Goal: Task Accomplishment & Management: Manage account settings

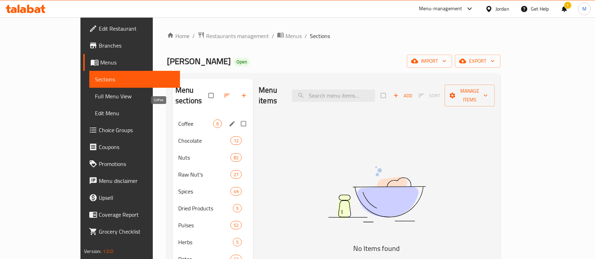
click at [178, 120] on span "Coffee" at bounding box center [195, 124] width 35 height 8
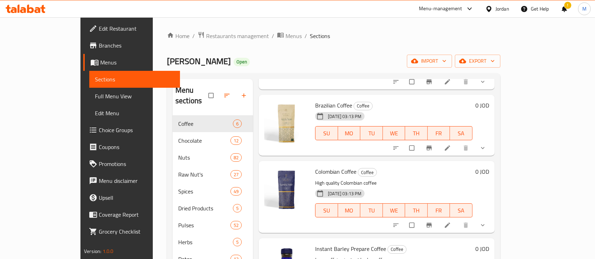
scroll to position [188, 0]
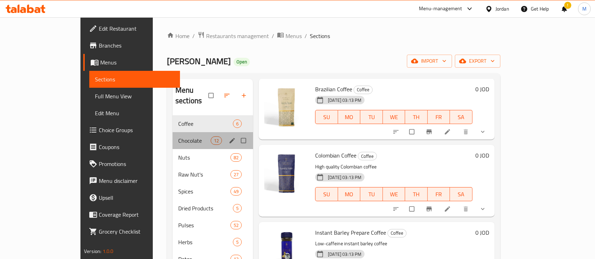
click at [172, 134] on div "Chocolate 12" at bounding box center [212, 140] width 80 height 17
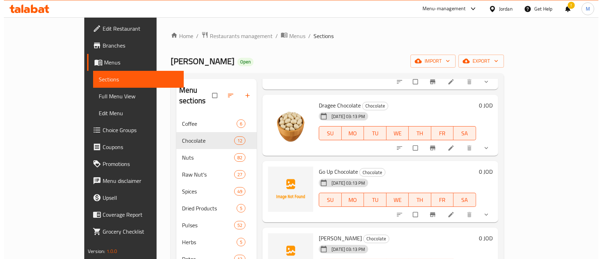
scroll to position [235, 0]
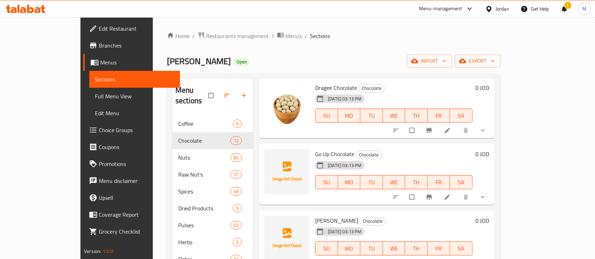
click at [315, 149] on span "Go Up Chocolate" at bounding box center [334, 154] width 39 height 11
copy h6 "Go Up Chocolate"
click at [450, 194] on icon at bounding box center [446, 196] width 5 height 5
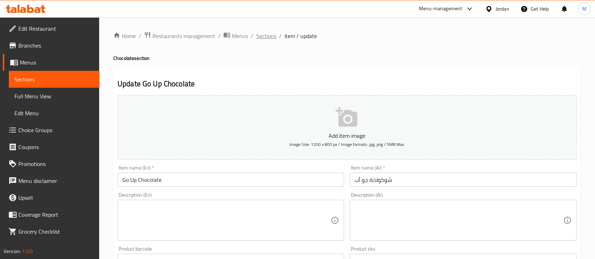
click at [260, 39] on span "Sections" at bounding box center [266, 36] width 20 height 8
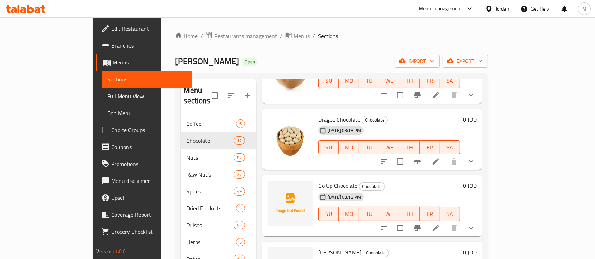
scroll to position [188, 0]
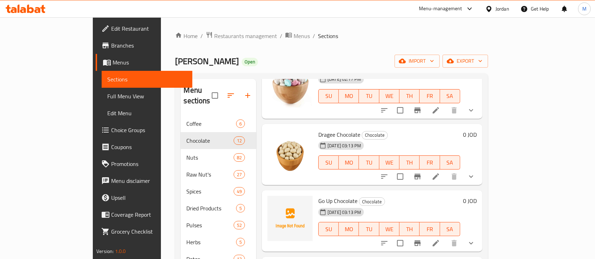
click at [318, 196] on span "Go Up Chocolate" at bounding box center [337, 201] width 39 height 11
copy h6 "Go Up Chocolate"
click at [270, 202] on span "upload picture" at bounding box center [277, 206] width 14 height 8
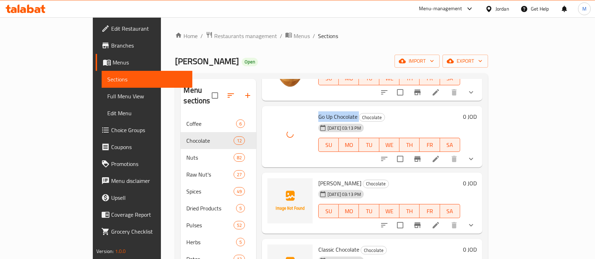
scroll to position [282, 0]
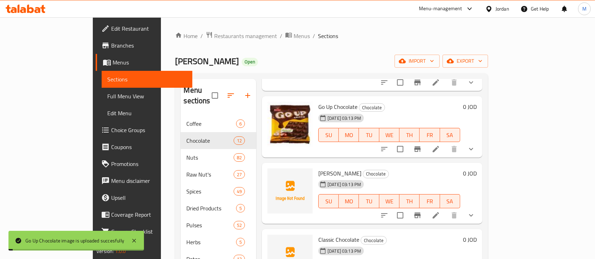
click at [325, 168] on span "[PERSON_NAME]" at bounding box center [339, 173] width 43 height 11
copy h6 "[PERSON_NAME]"
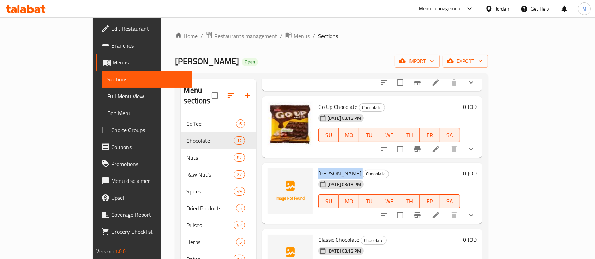
scroll to position [329, 0]
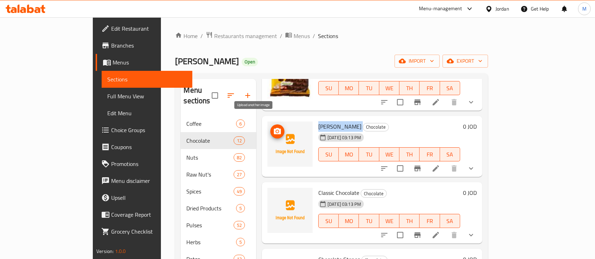
click at [270, 127] on span "upload picture" at bounding box center [277, 131] width 14 height 8
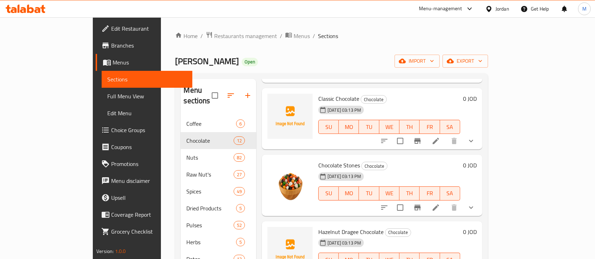
scroll to position [470, 0]
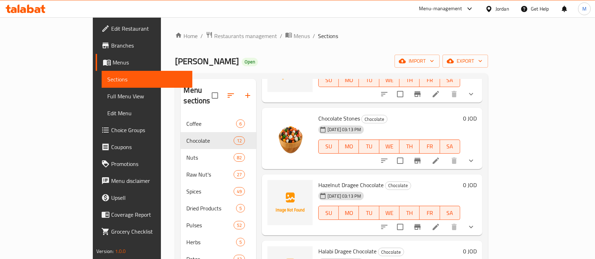
click at [345, 180] on span "Hazelnut Dragee Chocolate" at bounding box center [350, 185] width 65 height 11
copy h6 "Hazelnut Dragee Chocolate"
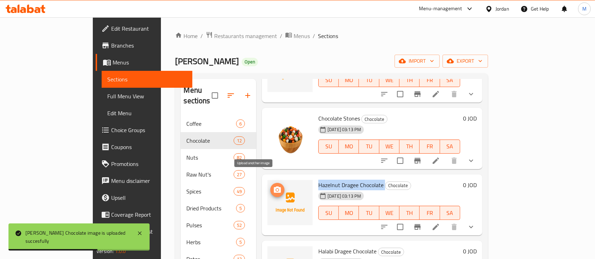
click at [274, 187] on icon "upload picture" at bounding box center [277, 190] width 7 height 6
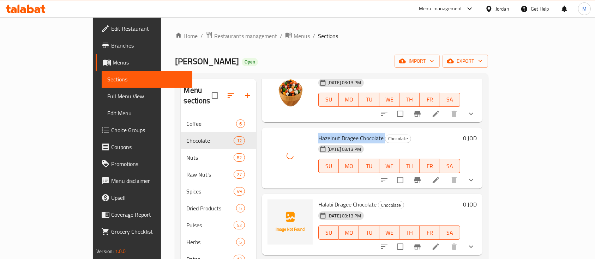
scroll to position [556, 0]
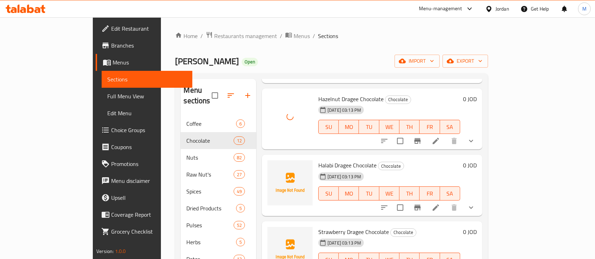
click at [331, 160] on span "Halabi Dragee Chocolate" at bounding box center [347, 165] width 58 height 11
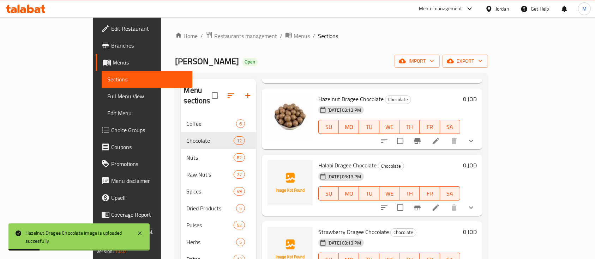
click at [318, 160] on span "Halabi Dragee Chocolate" at bounding box center [347, 165] width 58 height 11
copy h6 "Halabi Dragee Chocolate"
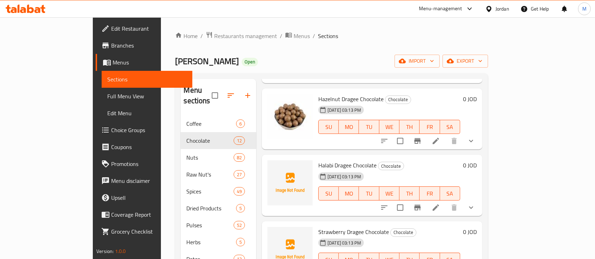
click at [423, 170] on div "[DATE] 03:13 PM SU MO TU WE TH FR SA" at bounding box center [388, 189] width 147 height 38
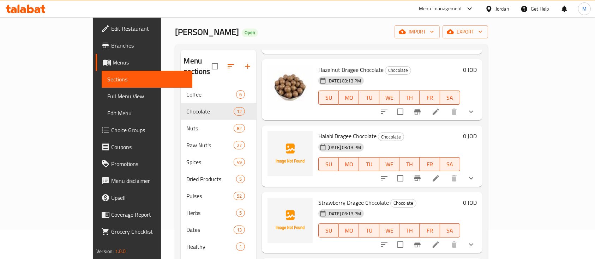
scroll to position [47, 0]
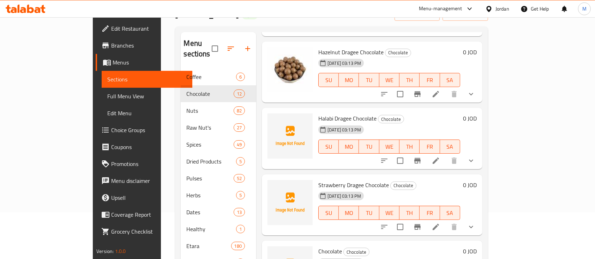
click at [318, 180] on span "Strawberry Dragee Chocolate" at bounding box center [353, 185] width 71 height 11
copy h6 "Strawberry Dragee Chocolate"
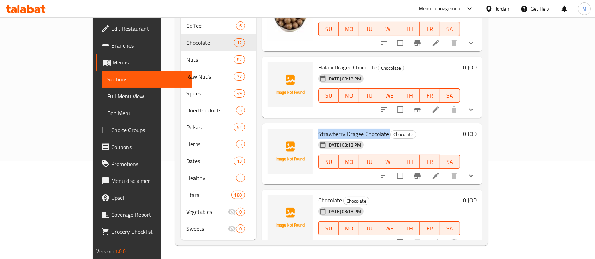
scroll to position [99, 0]
click at [318, 194] on span "Chocolate" at bounding box center [330, 199] width 24 height 11
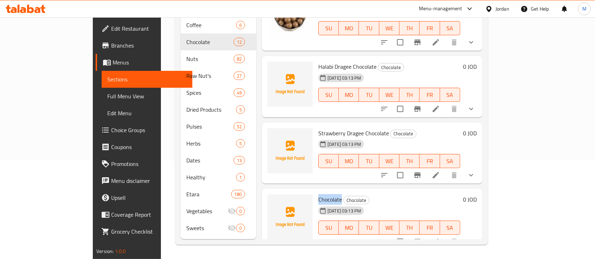
click at [318, 194] on span "Chocolate" at bounding box center [330, 199] width 24 height 11
click at [440, 171] on icon at bounding box center [435, 175] width 8 height 8
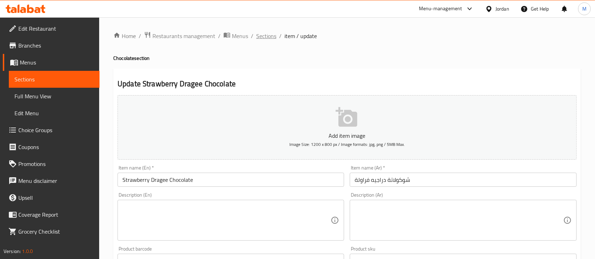
click at [271, 37] on span "Sections" at bounding box center [266, 36] width 20 height 8
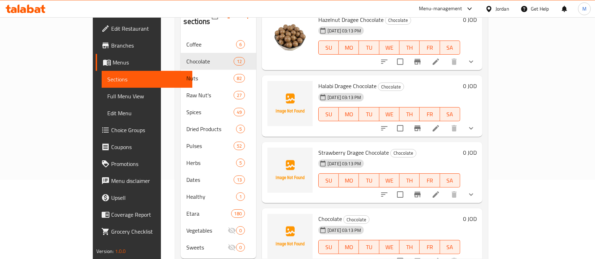
scroll to position [94, 0]
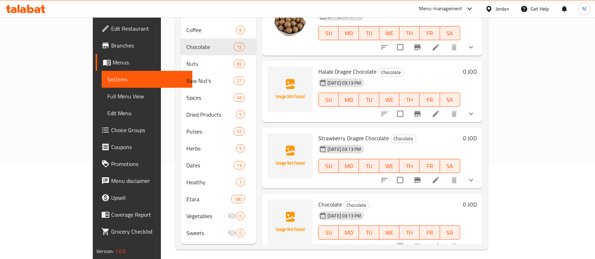
click at [445, 241] on li at bounding box center [436, 247] width 20 height 13
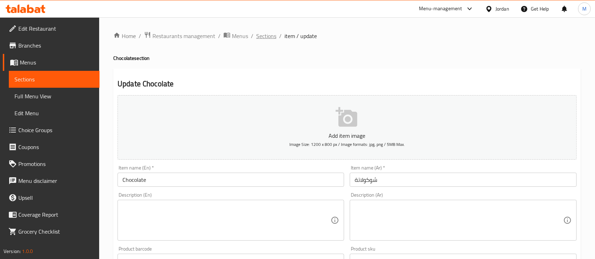
click at [264, 38] on span "Sections" at bounding box center [266, 36] width 20 height 8
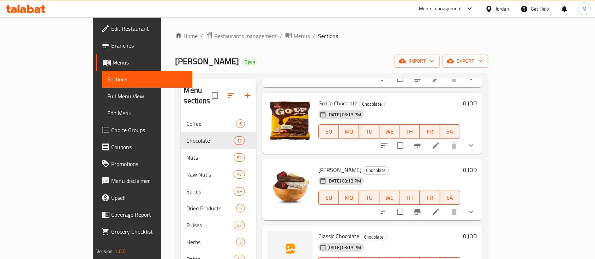
scroll to position [282, 0]
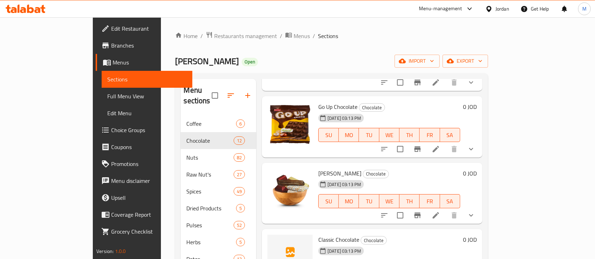
click at [318, 168] on span "[PERSON_NAME]" at bounding box center [339, 173] width 43 height 11
copy h6 "[PERSON_NAME]"
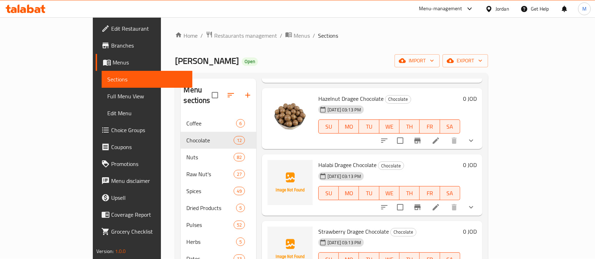
scroll to position [99, 0]
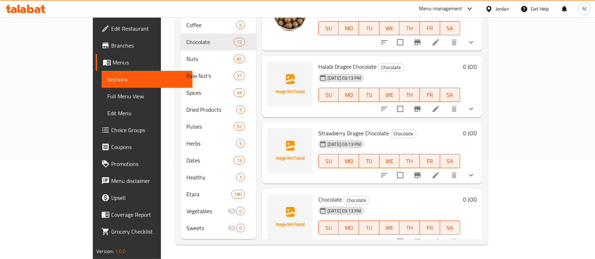
click at [420, 195] on h6 "Chocolate Chocolate" at bounding box center [389, 200] width 142 height 10
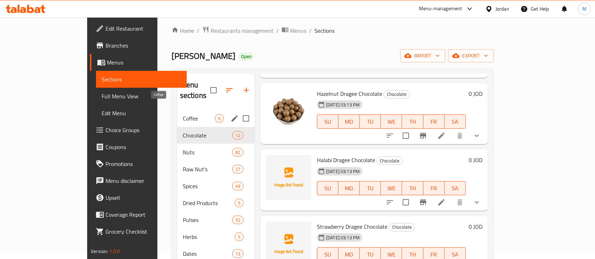
scroll to position [5, 0]
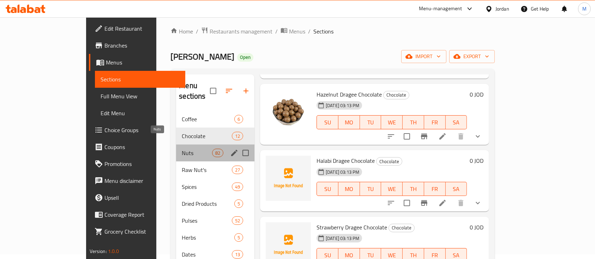
click at [182, 149] on span "Nuts" at bounding box center [197, 153] width 30 height 8
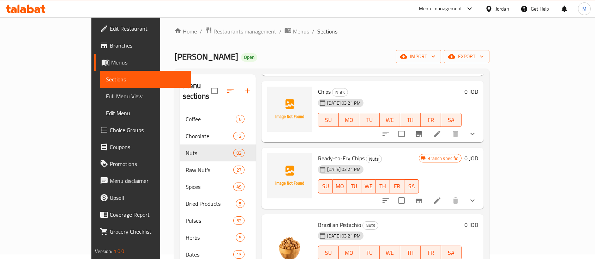
scroll to position [2210, 0]
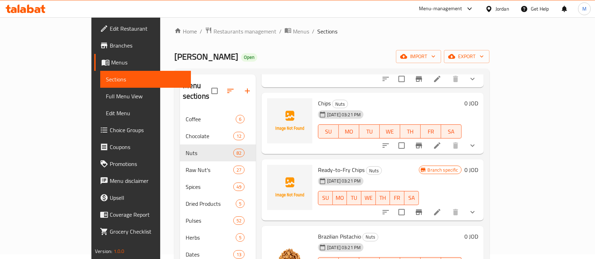
click at [318, 98] on span "Chips" at bounding box center [324, 103] width 13 height 11
copy h6 "Chips"
click at [318, 165] on span "Ready-to-Fry Chips" at bounding box center [341, 170] width 47 height 11
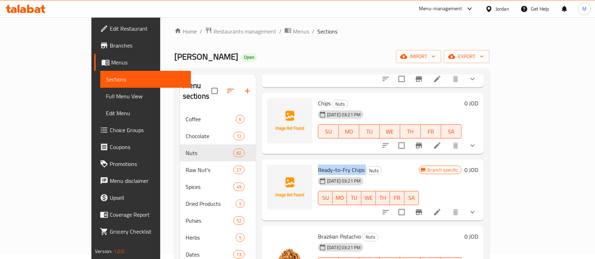
click at [318, 165] on span "Ready-to-Fry Chips" at bounding box center [341, 170] width 47 height 11
copy h6 "Ready-to-Fry Chips"
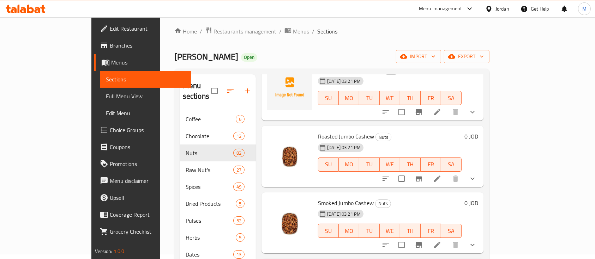
scroll to position [3527, 0]
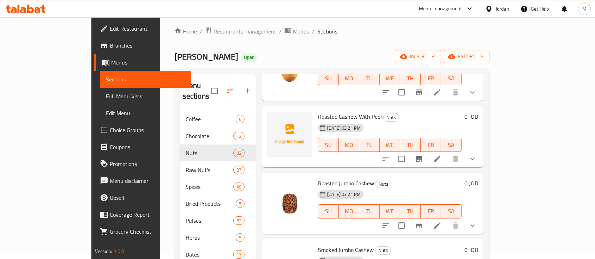
click at [344, 111] on span "Roasted Cashew With Peel" at bounding box center [350, 116] width 64 height 11
copy h6 "Roasted Cashew With Peel"
click at [273, 117] on icon "upload picture" at bounding box center [277, 121] width 8 height 8
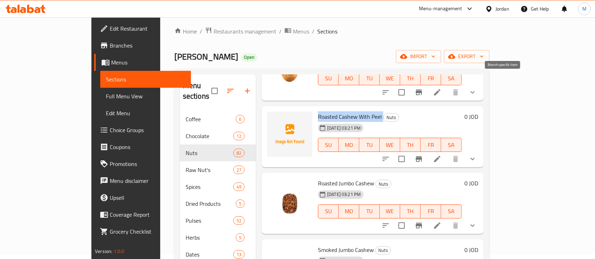
copy h6 "Roasted Cashew With Peel"
click at [440, 156] on icon at bounding box center [437, 159] width 6 height 6
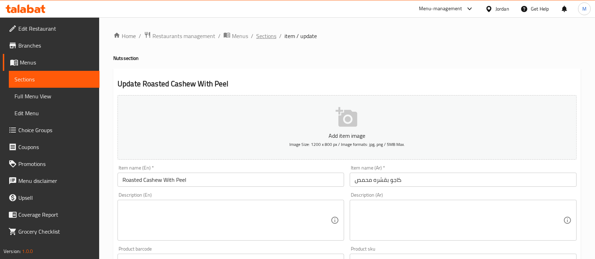
click at [262, 32] on span "Sections" at bounding box center [266, 36] width 20 height 8
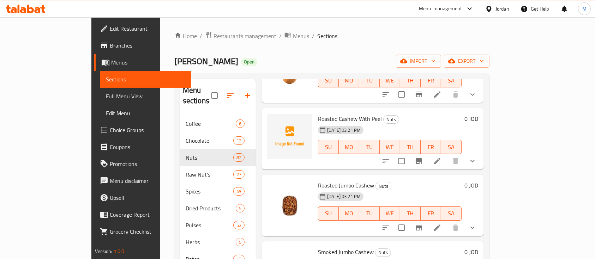
scroll to position [3529, 0]
click at [330, 115] on span "Roasted Cashew With Peel" at bounding box center [350, 120] width 64 height 11
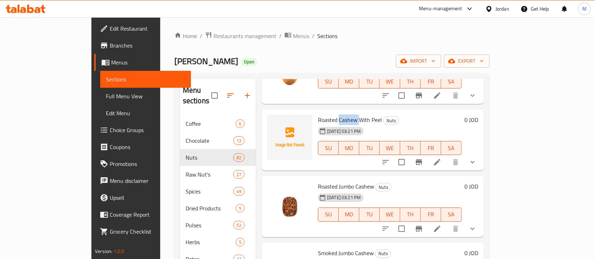
click at [330, 115] on span "Roasted Cashew With Peel" at bounding box center [350, 120] width 64 height 11
click at [273, 121] on icon "upload picture" at bounding box center [276, 124] width 7 height 6
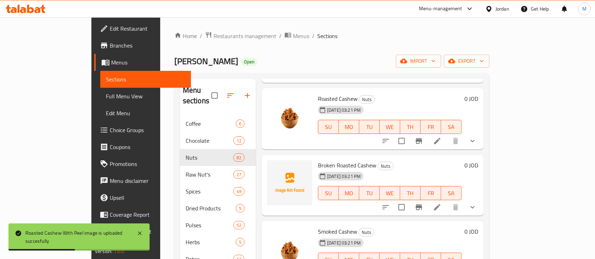
scroll to position [3890, 0]
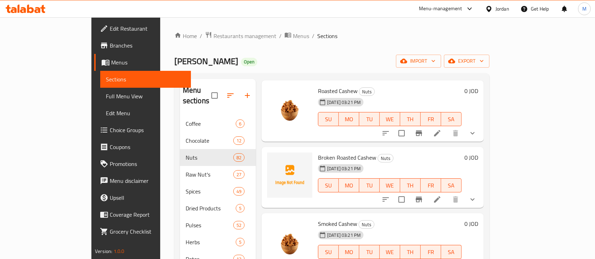
click at [318, 152] on span "Broken Roasted Cashew" at bounding box center [347, 157] width 58 height 11
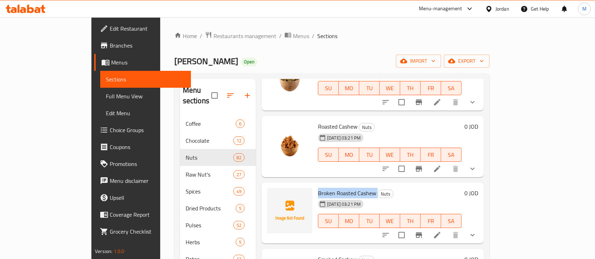
scroll to position [3843, 0]
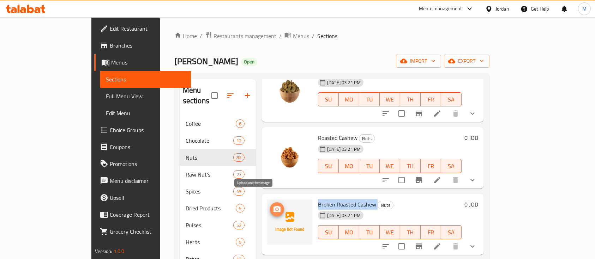
click at [273, 206] on icon "upload picture" at bounding box center [276, 209] width 7 height 6
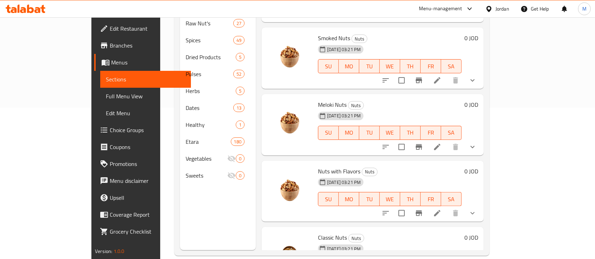
scroll to position [0, 0]
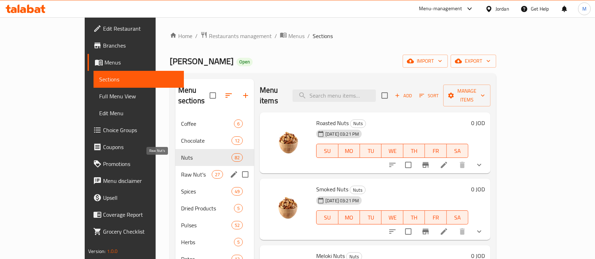
click at [181, 170] on span "Raw Nut's" at bounding box center [196, 174] width 31 height 8
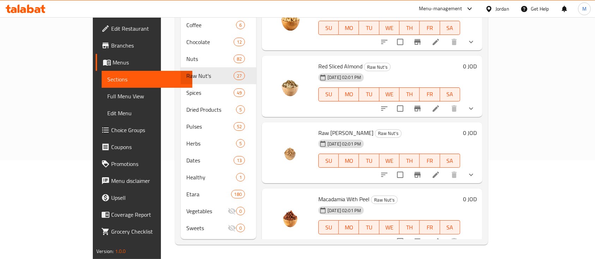
scroll to position [98, 0]
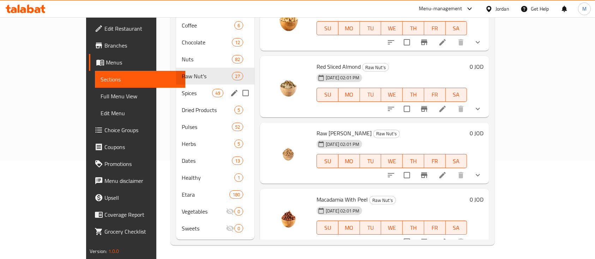
drag, startPoint x: 152, startPoint y: 78, endPoint x: 160, endPoint y: 80, distance: 8.3
click at [182, 89] on span "Spices" at bounding box center [197, 93] width 30 height 8
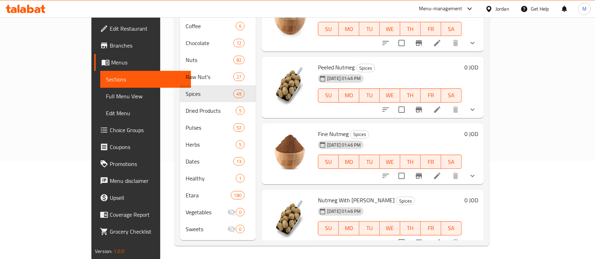
scroll to position [99, 0]
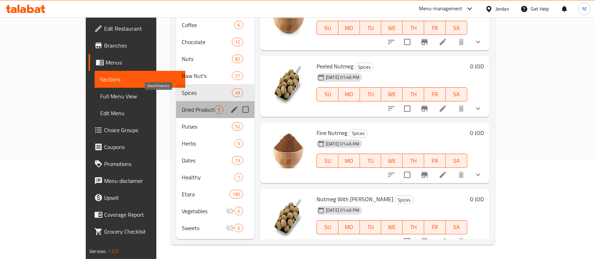
click at [182, 105] on span "Dried Products" at bounding box center [198, 109] width 33 height 8
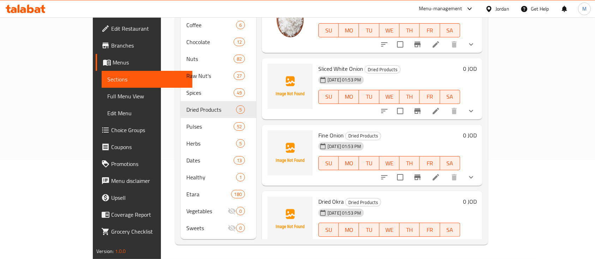
scroll to position [87, 0]
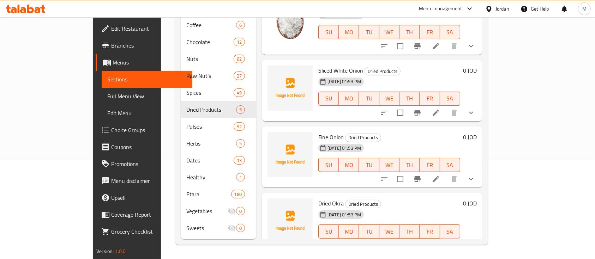
click at [318, 198] on span "Dried Okra" at bounding box center [330, 203] width 25 height 11
click at [270, 204] on span "upload picture" at bounding box center [277, 208] width 14 height 8
click at [274, 205] on icon "upload picture" at bounding box center [277, 208] width 7 height 6
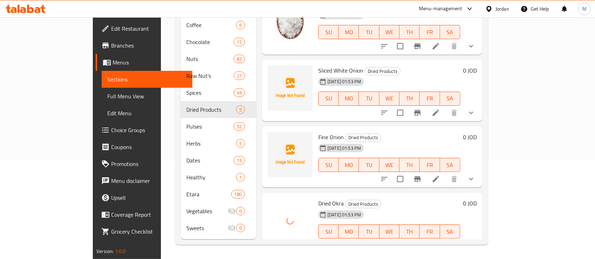
click at [318, 132] on span "Fine Onion" at bounding box center [330, 137] width 25 height 11
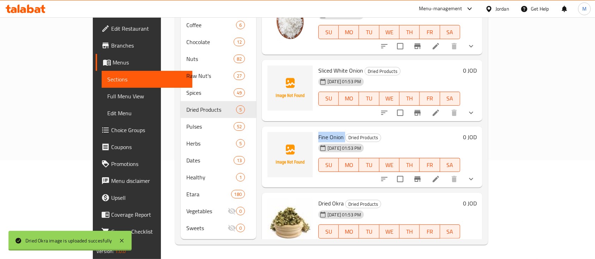
click at [318, 132] on span "Fine Onion" at bounding box center [330, 137] width 25 height 11
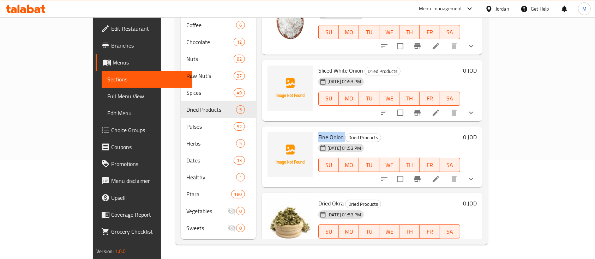
click at [445, 173] on li at bounding box center [436, 179] width 20 height 13
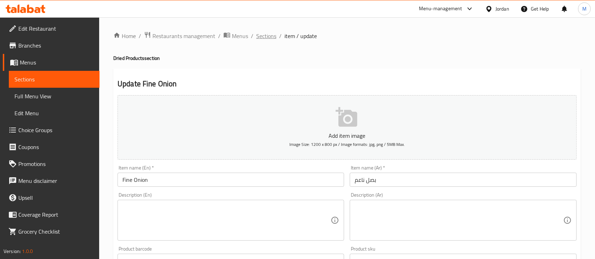
click at [269, 36] on span "Sections" at bounding box center [266, 36] width 20 height 8
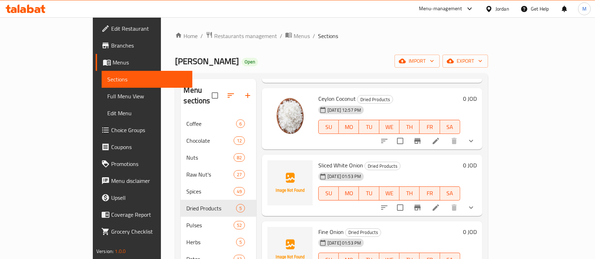
scroll to position [94, 0]
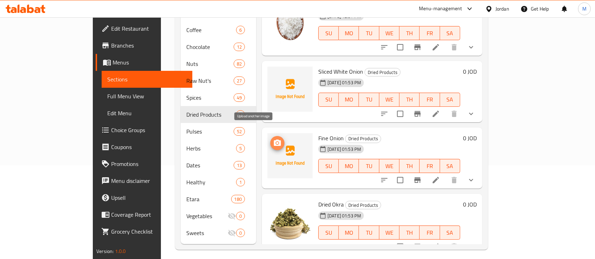
click at [270, 139] on span "upload picture" at bounding box center [277, 143] width 14 height 8
click at [318, 66] on span "Sliced White Onion" at bounding box center [340, 71] width 45 height 11
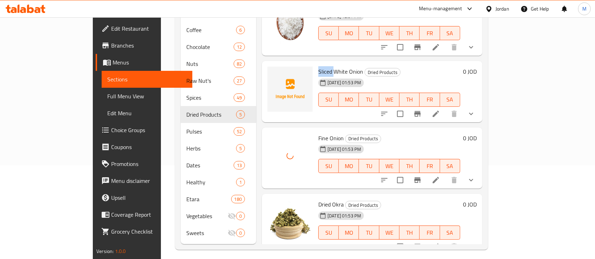
click at [318, 66] on span "Sliced White Onion" at bounding box center [340, 71] width 45 height 11
click at [270, 72] on span "upload picture" at bounding box center [277, 76] width 14 height 8
click at [318, 199] on span "Dried Okra" at bounding box center [330, 204] width 25 height 11
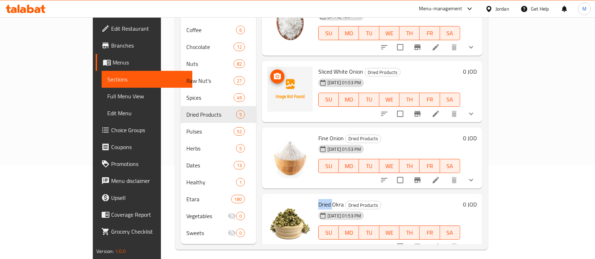
click at [267, 68] on img at bounding box center [289, 89] width 45 height 45
click at [270, 72] on span "upload picture" at bounding box center [277, 76] width 14 height 8
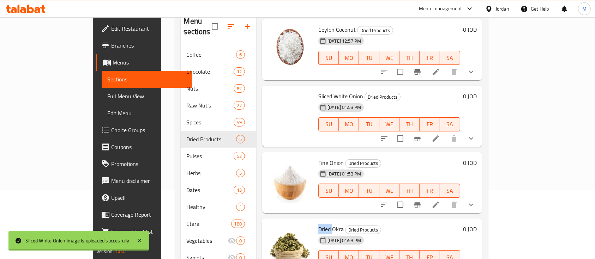
scroll to position [51, 0]
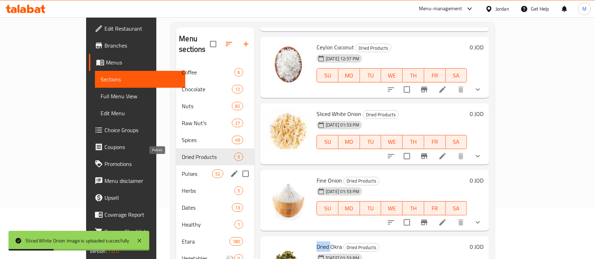
click at [182, 170] on span "Pulses" at bounding box center [197, 174] width 30 height 8
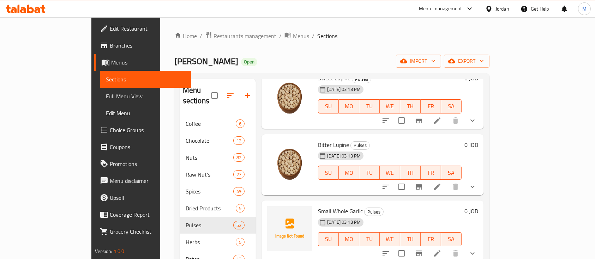
scroll to position [1223, 0]
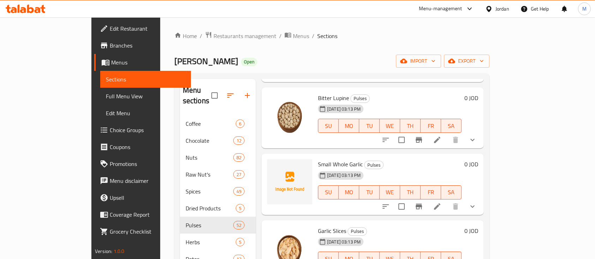
click at [332, 159] on span "Small Whole Garlic" at bounding box center [340, 164] width 45 height 11
click at [270, 165] on span "upload picture" at bounding box center [277, 169] width 14 height 8
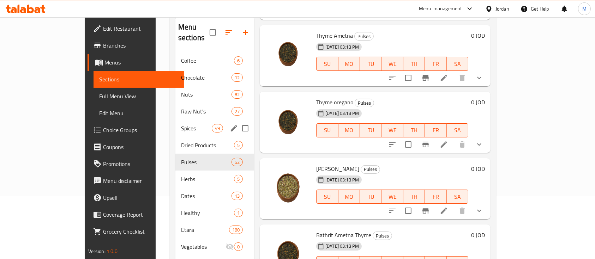
scroll to position [51, 0]
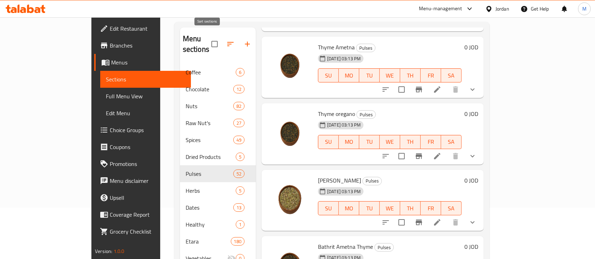
click at [222, 40] on button "button" at bounding box center [230, 44] width 17 height 17
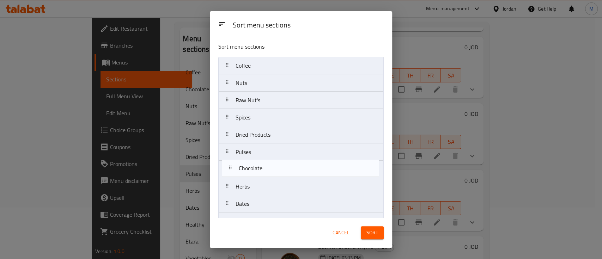
drag, startPoint x: 273, startPoint y: 87, endPoint x: 277, endPoint y: 176, distance: 89.0
click at [277, 176] on nav "Coffee Chocolate Nuts Raw Nut's Spices Dried Products Pulses Herbs Dates Health…" at bounding box center [300, 169] width 165 height 225
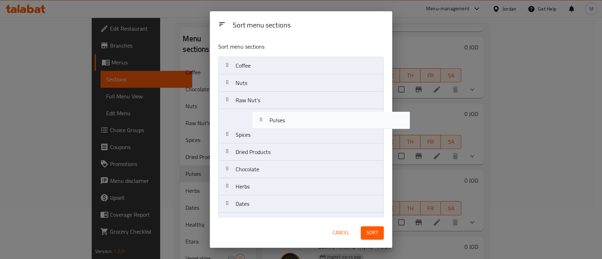
drag, startPoint x: 259, startPoint y: 153, endPoint x: 293, endPoint y: 119, distance: 48.9
click at [293, 119] on nav "Coffee Nuts Raw Nut's Spices Dried Products Pulses Chocolate Herbs Dates Health…" at bounding box center [300, 169] width 165 height 225
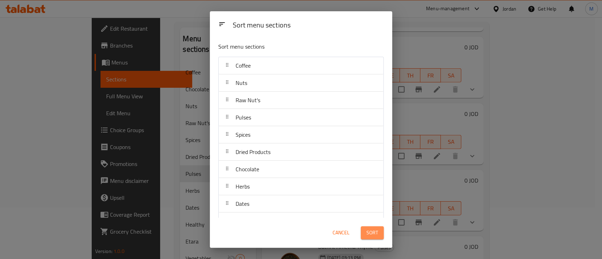
click at [379, 232] on button "Sort" at bounding box center [372, 232] width 23 height 13
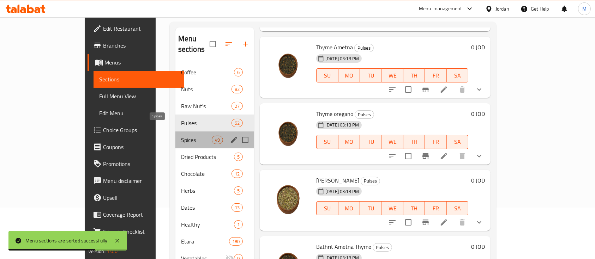
click at [181, 136] on span "Spices" at bounding box center [196, 140] width 31 height 8
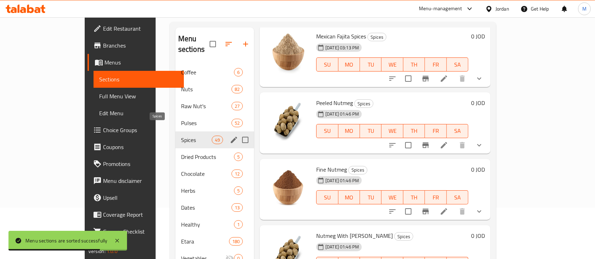
scroll to position [3039, 0]
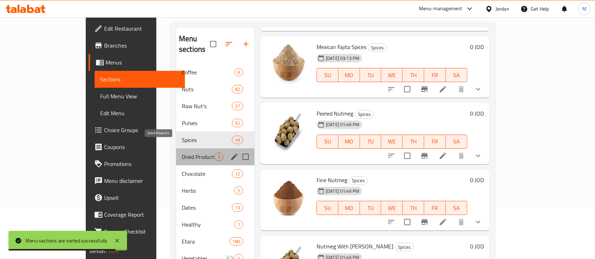
click at [182, 153] on span "Dried Products" at bounding box center [198, 157] width 33 height 8
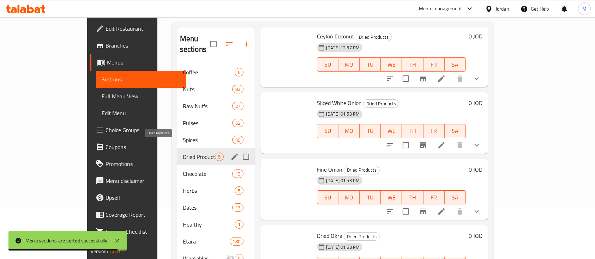
scroll to position [91, 0]
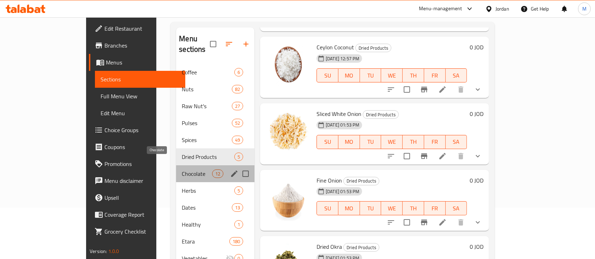
click at [182, 170] on span "Chocolate" at bounding box center [197, 174] width 30 height 8
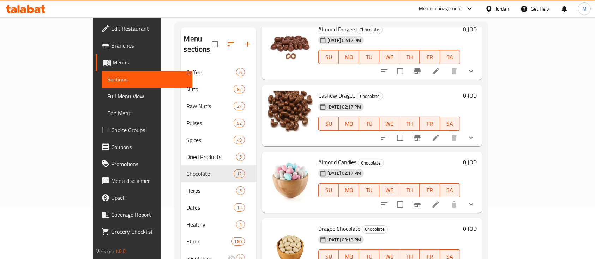
scroll to position [188, 0]
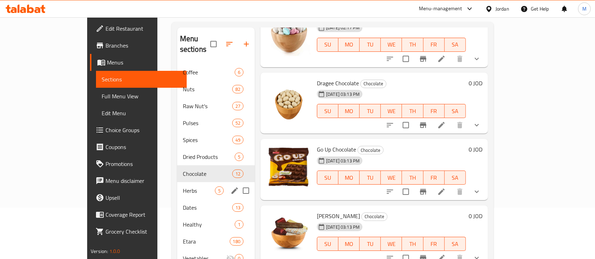
click at [183, 187] on span "Herbs" at bounding box center [199, 191] width 32 height 8
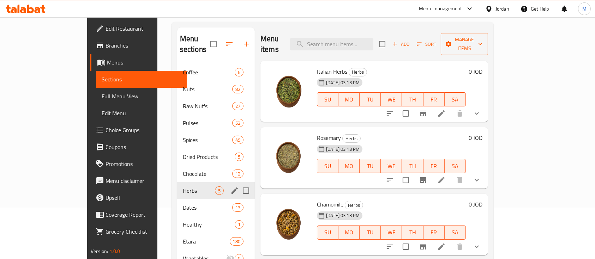
click at [177, 182] on div "Herbs 5" at bounding box center [216, 190] width 78 height 17
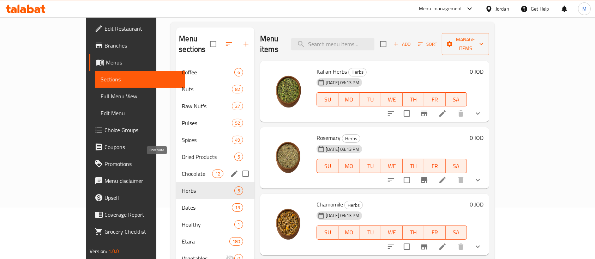
click at [182, 170] on span "Chocolate" at bounding box center [197, 174] width 30 height 8
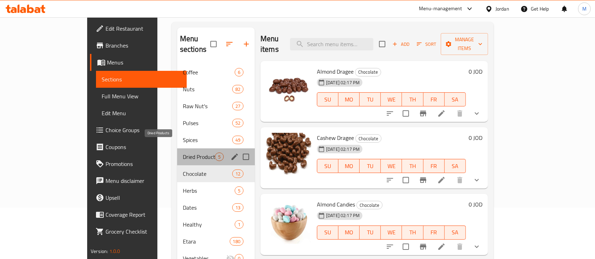
click at [183, 153] on span "Dried Products" at bounding box center [199, 157] width 32 height 8
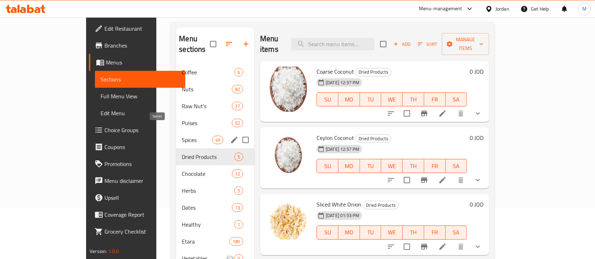
click at [182, 136] on span "Spices" at bounding box center [197, 140] width 30 height 8
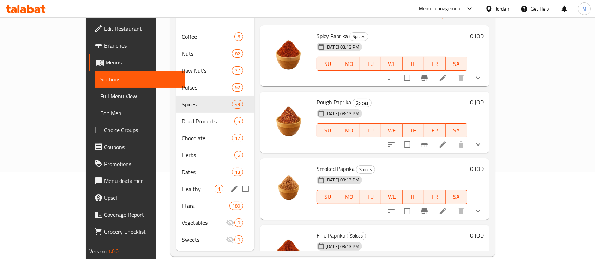
scroll to position [99, 0]
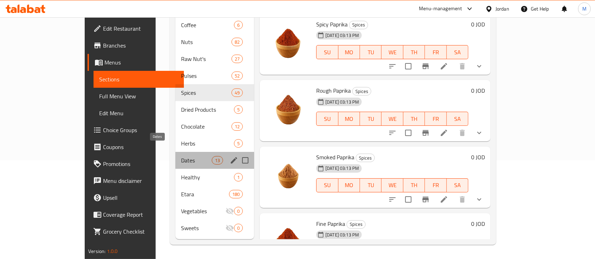
click at [181, 156] on span "Dates" at bounding box center [196, 160] width 31 height 8
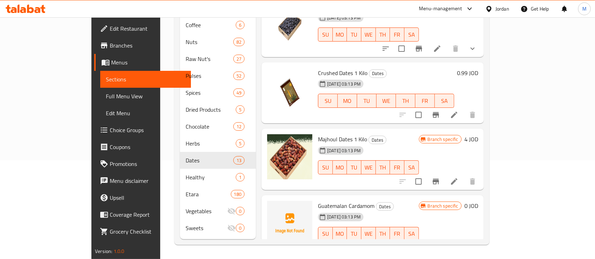
scroll to position [623, 0]
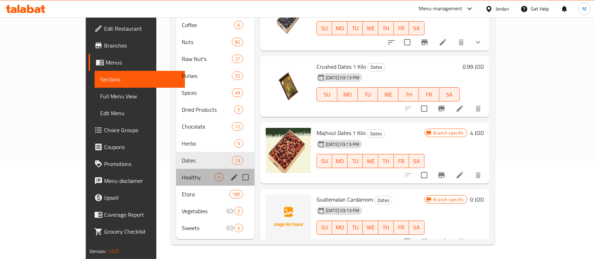
click at [176, 169] on div "Healthy 1" at bounding box center [215, 177] width 78 height 17
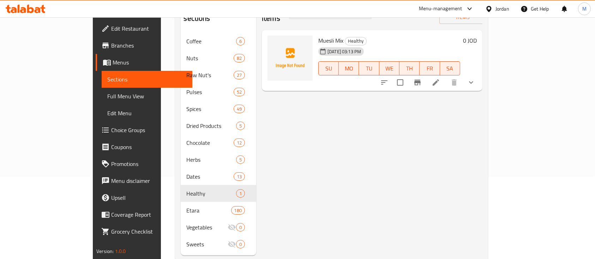
scroll to position [99, 0]
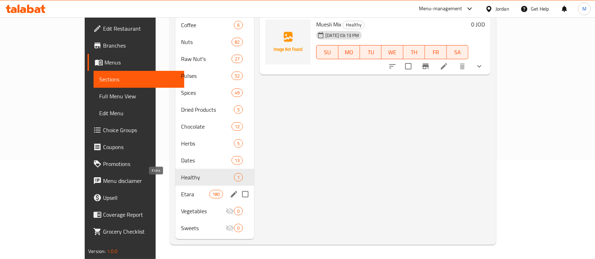
click at [181, 190] on span "Etara" at bounding box center [195, 194] width 28 height 8
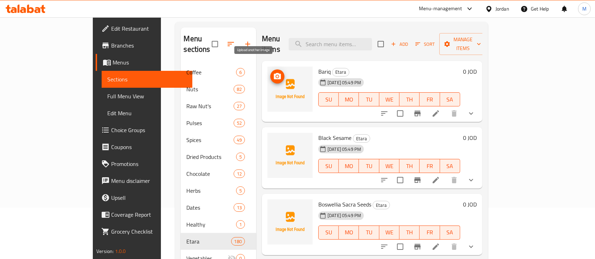
click at [270, 72] on span "upload picture" at bounding box center [277, 76] width 14 height 8
click at [440, 176] on icon at bounding box center [435, 180] width 8 height 8
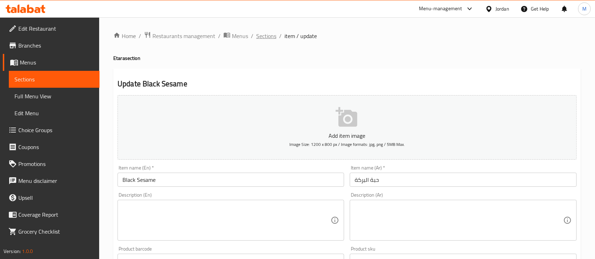
click at [265, 37] on span "Sections" at bounding box center [266, 36] width 20 height 8
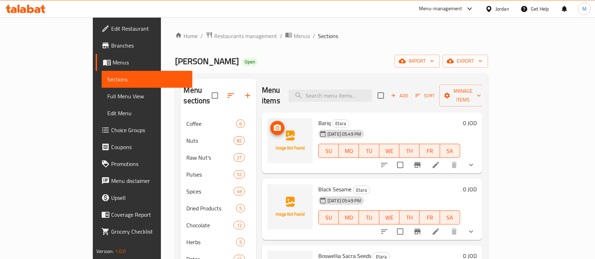
click at [274, 125] on icon "upload picture" at bounding box center [277, 128] width 7 height 6
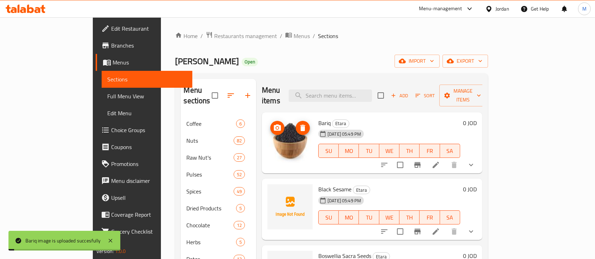
click at [300, 125] on icon "delete image" at bounding box center [302, 128] width 5 height 6
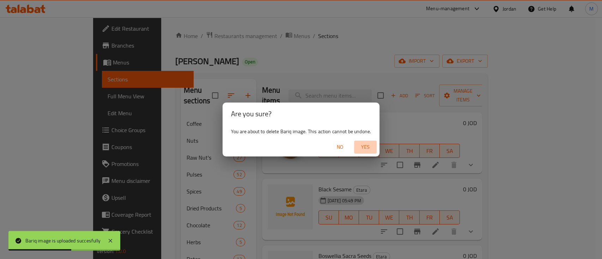
click at [364, 148] on span "Yes" at bounding box center [365, 147] width 17 height 9
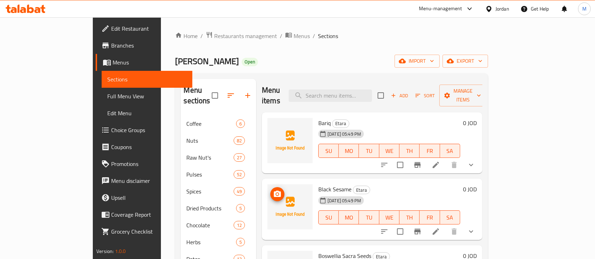
click at [276, 193] on circle "upload picture" at bounding box center [277, 194] width 2 height 2
click at [318, 118] on span "Bariq" at bounding box center [324, 123] width 12 height 11
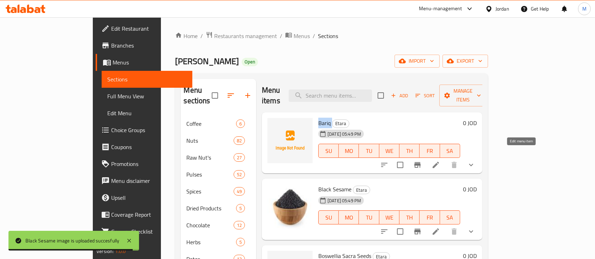
click at [439, 162] on icon at bounding box center [435, 165] width 6 height 6
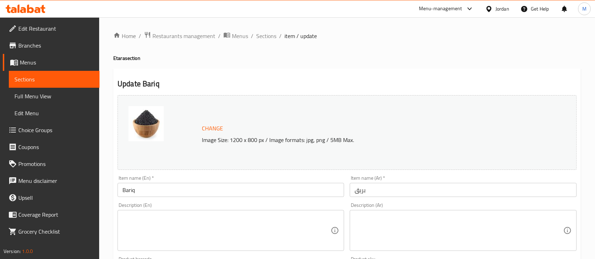
drag, startPoint x: 268, startPoint y: 26, endPoint x: 267, endPoint y: 33, distance: 7.1
click at [267, 37] on span "Sections" at bounding box center [266, 36] width 20 height 8
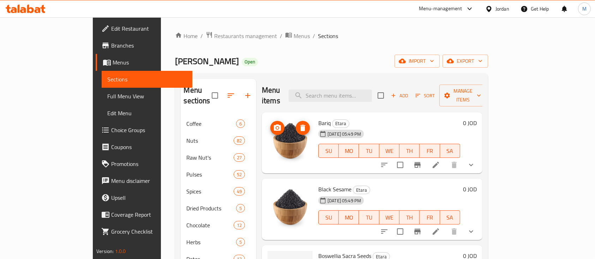
click at [286, 118] on img at bounding box center [289, 140] width 45 height 45
click at [296, 124] on span "delete image" at bounding box center [303, 128] width 14 height 8
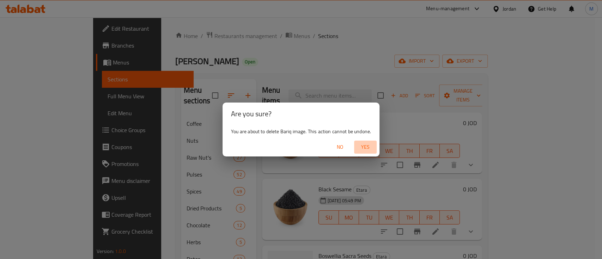
click at [362, 147] on span "Yes" at bounding box center [365, 147] width 17 height 9
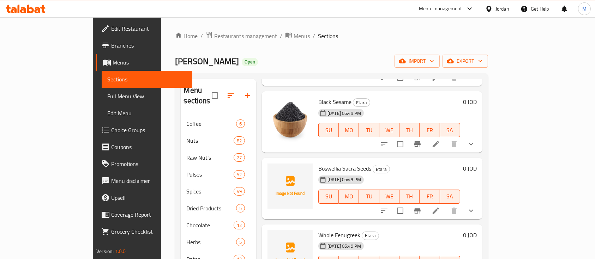
scroll to position [94, 0]
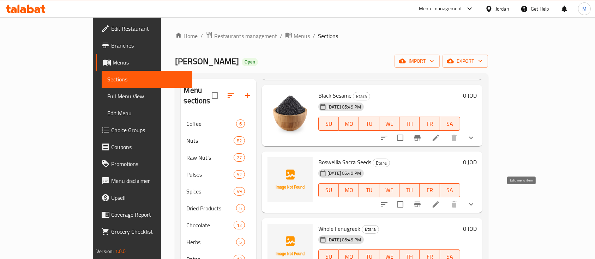
click at [440, 200] on icon at bounding box center [435, 204] width 8 height 8
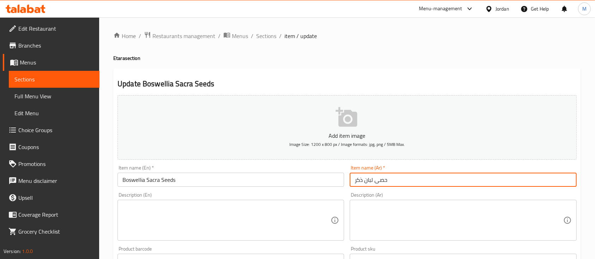
drag, startPoint x: 382, startPoint y: 185, endPoint x: 378, endPoint y: 184, distance: 3.6
click at [379, 184] on input "حصى لبان ذكر" at bounding box center [463, 180] width 226 height 14
click at [378, 184] on input "حصى لبان ذكر" at bounding box center [463, 180] width 226 height 14
click at [271, 34] on span "Sections" at bounding box center [266, 36] width 20 height 8
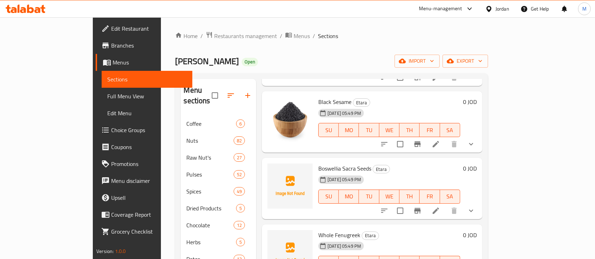
scroll to position [94, 0]
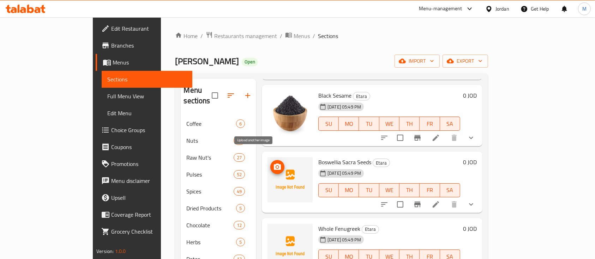
click at [274, 164] on icon "upload picture" at bounding box center [277, 167] width 7 height 6
click at [321, 157] on span "Boswellia Sacra Seeds" at bounding box center [344, 162] width 53 height 11
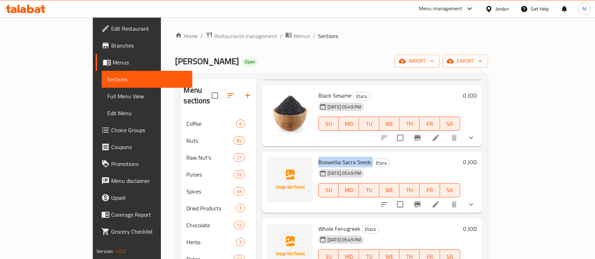
click at [321, 157] on span "Boswellia Sacra Seeds" at bounding box center [344, 162] width 53 height 11
